Goal: Task Accomplishment & Management: Use online tool/utility

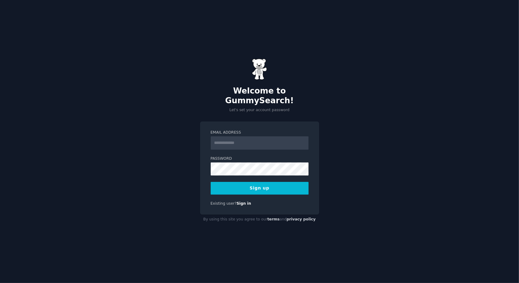
type input "**********"
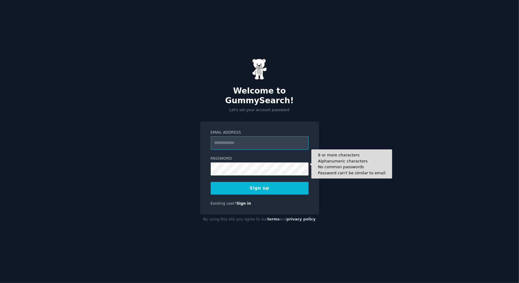
paste input "**********"
type input "**********"
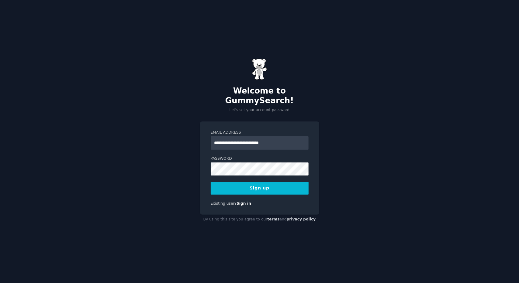
click at [276, 186] on button "Sign up" at bounding box center [260, 188] width 98 height 13
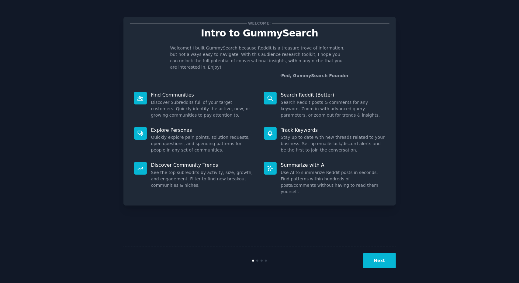
click at [389, 267] on button "Next" at bounding box center [379, 261] width 33 height 15
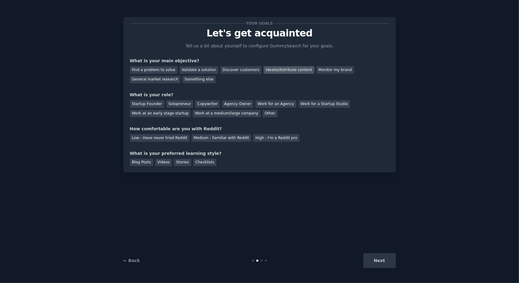
click at [264, 72] on div "Ideate/distribute content" at bounding box center [289, 70] width 50 height 8
click at [181, 76] on div "General market research" at bounding box center [155, 80] width 51 height 8
click at [270, 72] on div "Ideate/distribute content" at bounding box center [289, 70] width 50 height 8
click at [179, 106] on div "Solopreneur" at bounding box center [179, 104] width 27 height 8
click at [258, 141] on div "High - I'm a Reddit pro" at bounding box center [276, 138] width 46 height 8
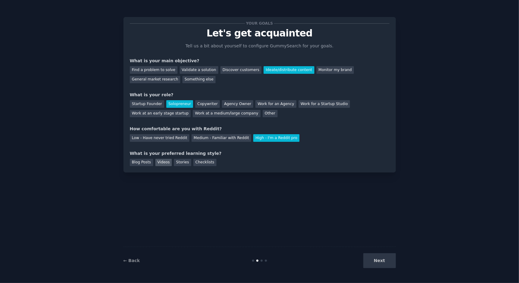
click at [160, 162] on div "Videos" at bounding box center [163, 163] width 17 height 8
click at [135, 164] on div "Blog Posts" at bounding box center [141, 163] width 23 height 8
click at [160, 162] on div "Videos" at bounding box center [163, 163] width 17 height 8
click at [379, 259] on button "Next" at bounding box center [379, 261] width 33 height 15
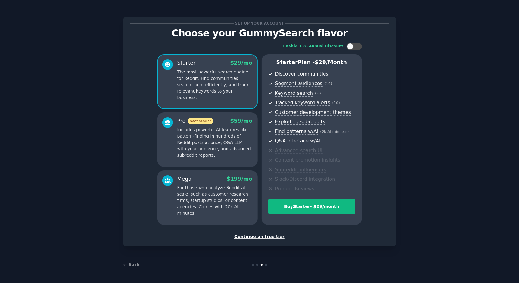
click at [263, 236] on div "Continue on free tier" at bounding box center [260, 237] width 260 height 6
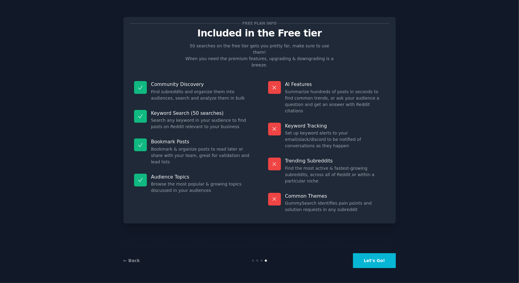
click at [378, 264] on button "Let's Go!" at bounding box center [374, 261] width 43 height 15
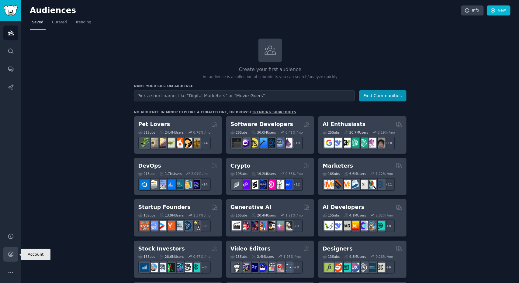
click at [12, 255] on icon "Sidebar" at bounding box center [11, 254] width 6 height 6
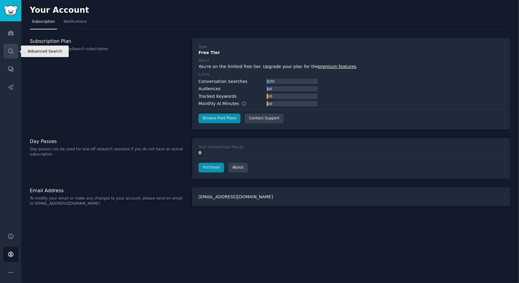
click at [15, 49] on link "Search" at bounding box center [10, 51] width 15 height 15
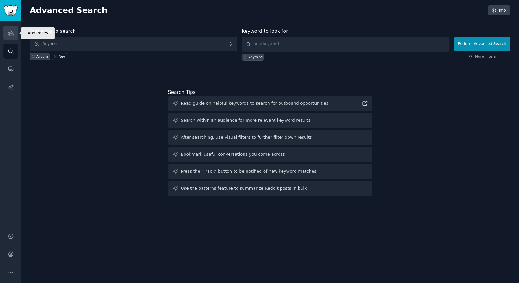
click at [10, 34] on icon "Sidebar" at bounding box center [11, 33] width 6 height 6
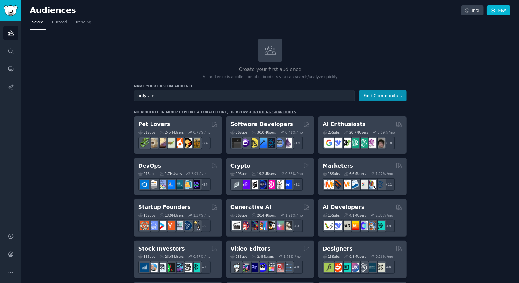
type input "onlyfans"
click at [359, 90] on button "Find Communities" at bounding box center [382, 95] width 47 height 11
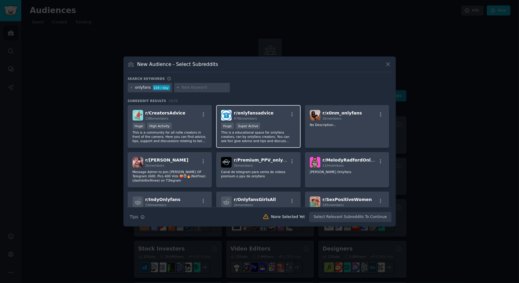
click at [291, 118] on div at bounding box center [292, 115] width 8 height 7
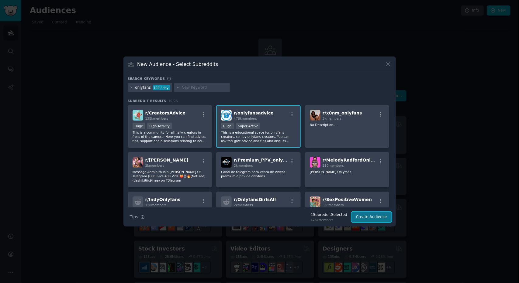
click at [370, 219] on button "Create Audience" at bounding box center [371, 217] width 40 height 10
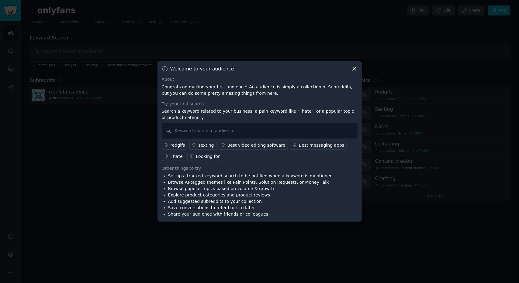
click at [179, 148] on div "redgifs" at bounding box center [178, 145] width 15 height 6
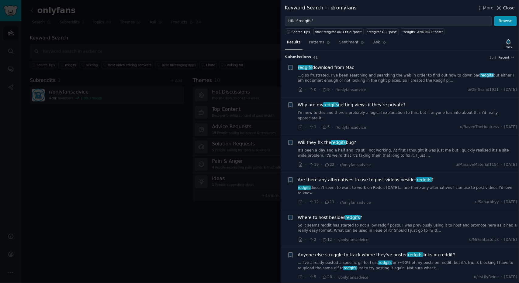
click at [504, 9] on button "Close" at bounding box center [505, 8] width 19 height 6
